Goal: Information Seeking & Learning: Learn about a topic

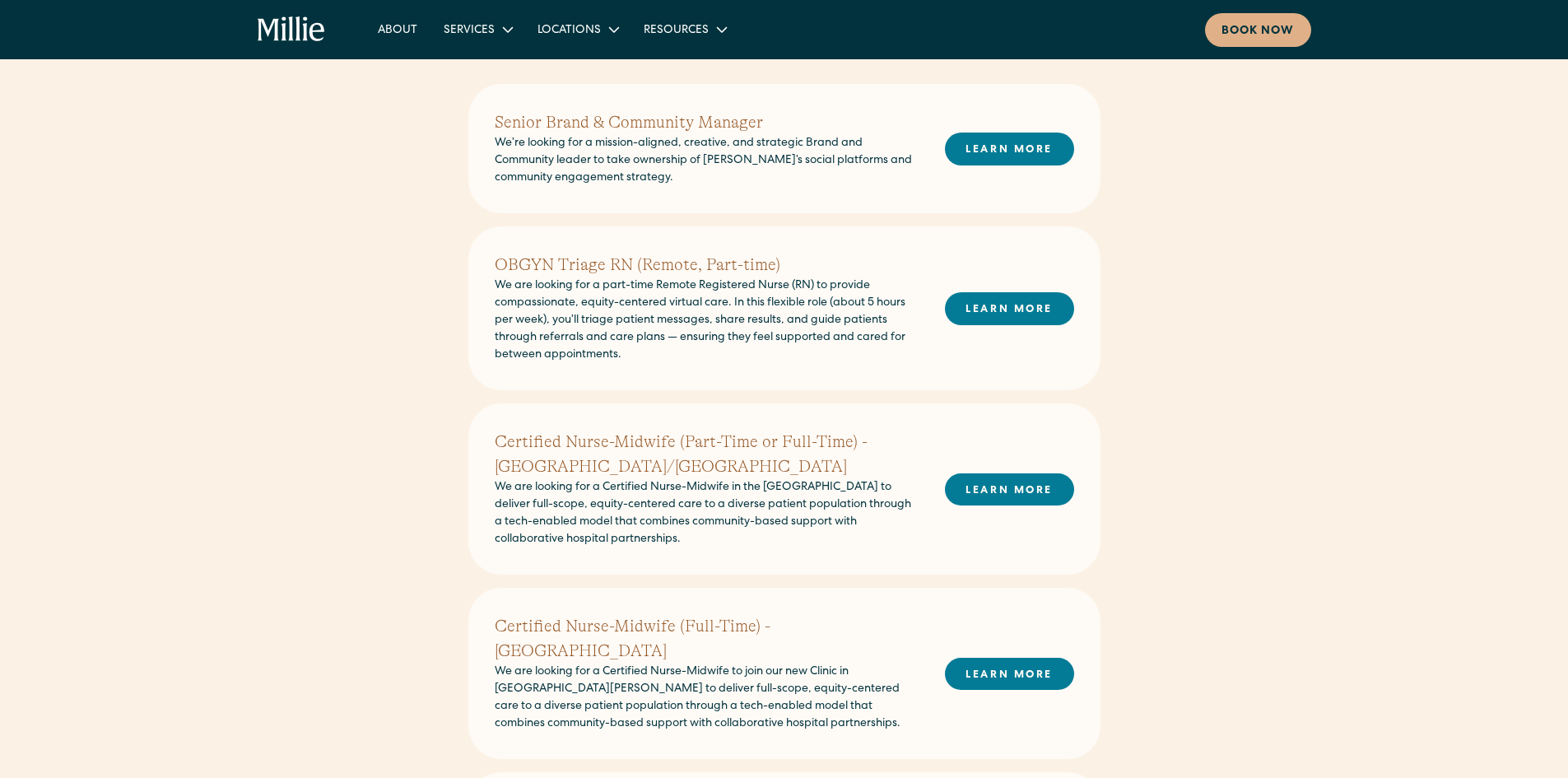
scroll to position [412, 0]
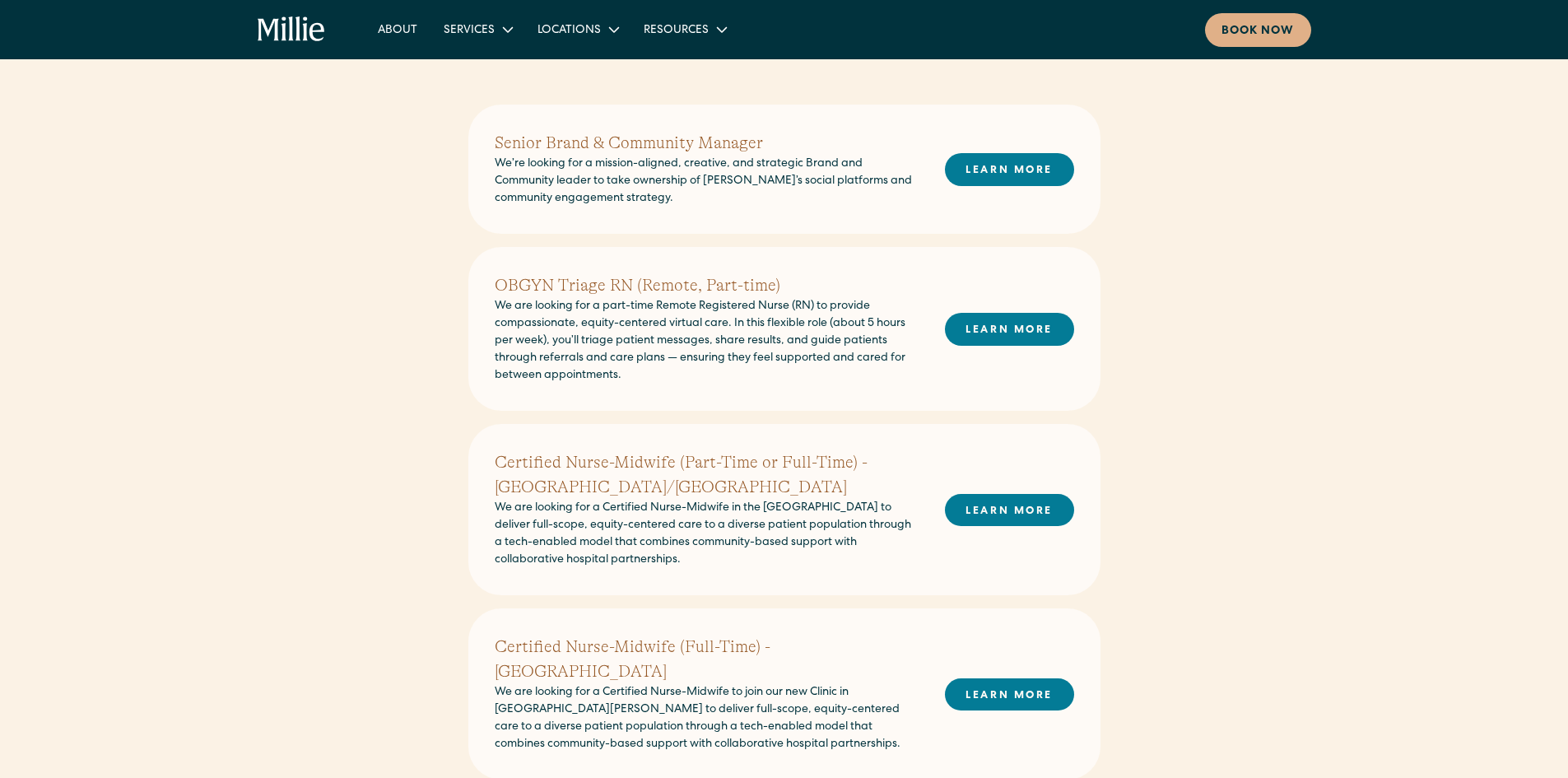
click at [790, 317] on p "We are looking for a part-time Remote Registered Nurse (RN) to provide compassi…" at bounding box center [707, 340] width 424 height 86
click at [986, 337] on link "LEARN MORE" at bounding box center [1009, 329] width 129 height 32
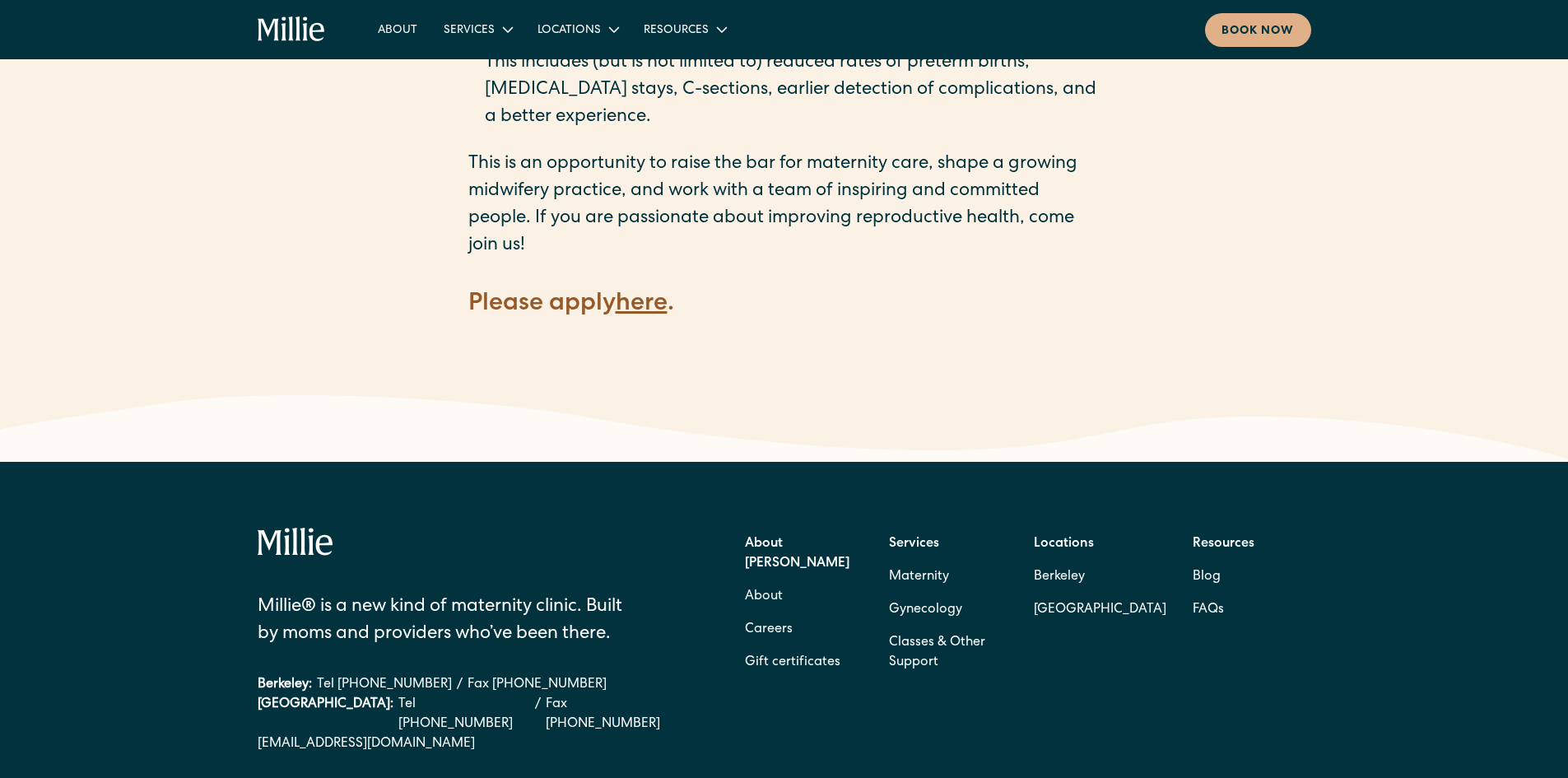
scroll to position [2387, 0]
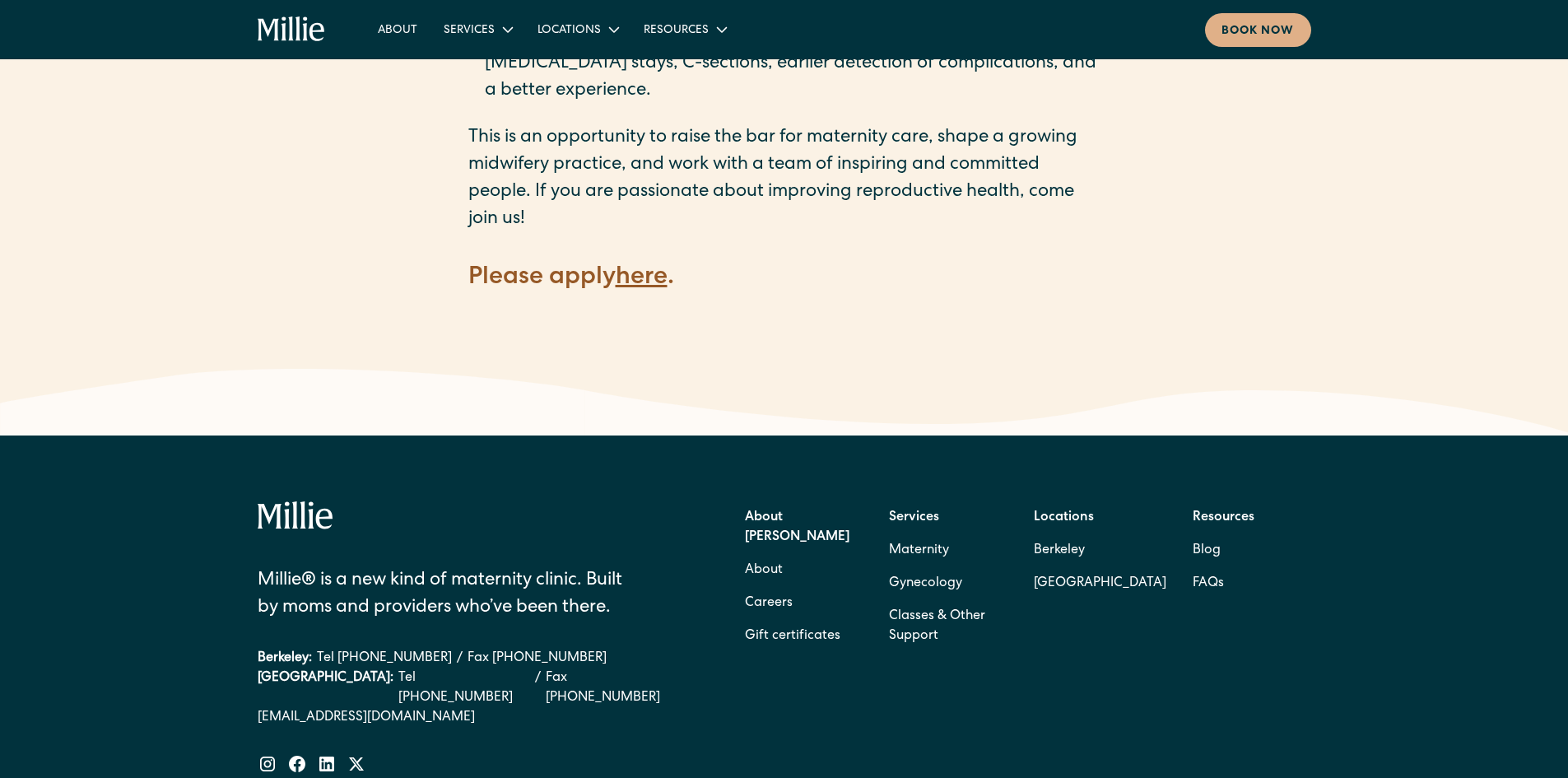
click at [630, 266] on strong "here" at bounding box center [642, 278] width 52 height 25
